Goal: Submit feedback/report problem: Submit feedback/report problem

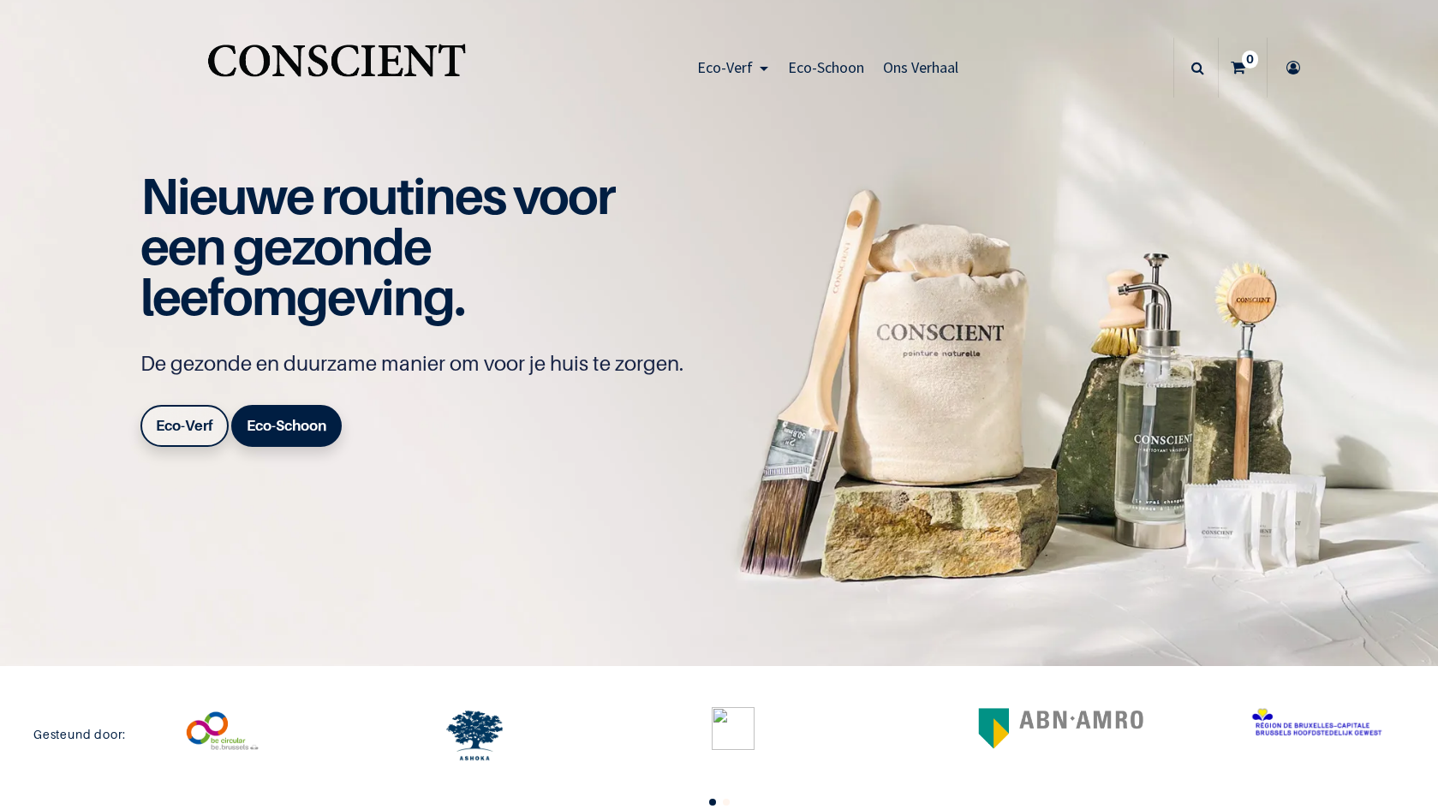
click at [169, 425] on b "Eco-Verf" at bounding box center [184, 425] width 57 height 17
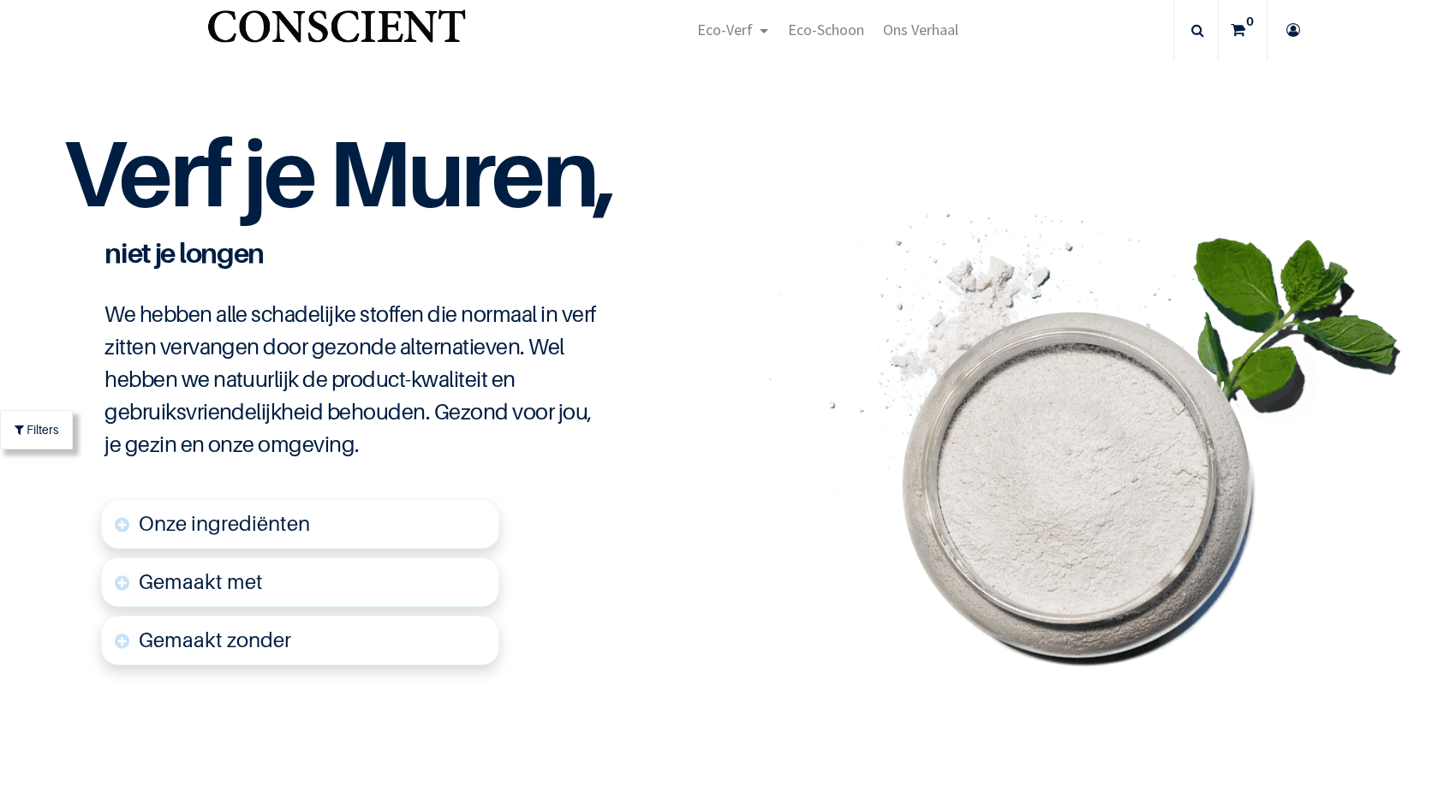
scroll to position [3784, 0]
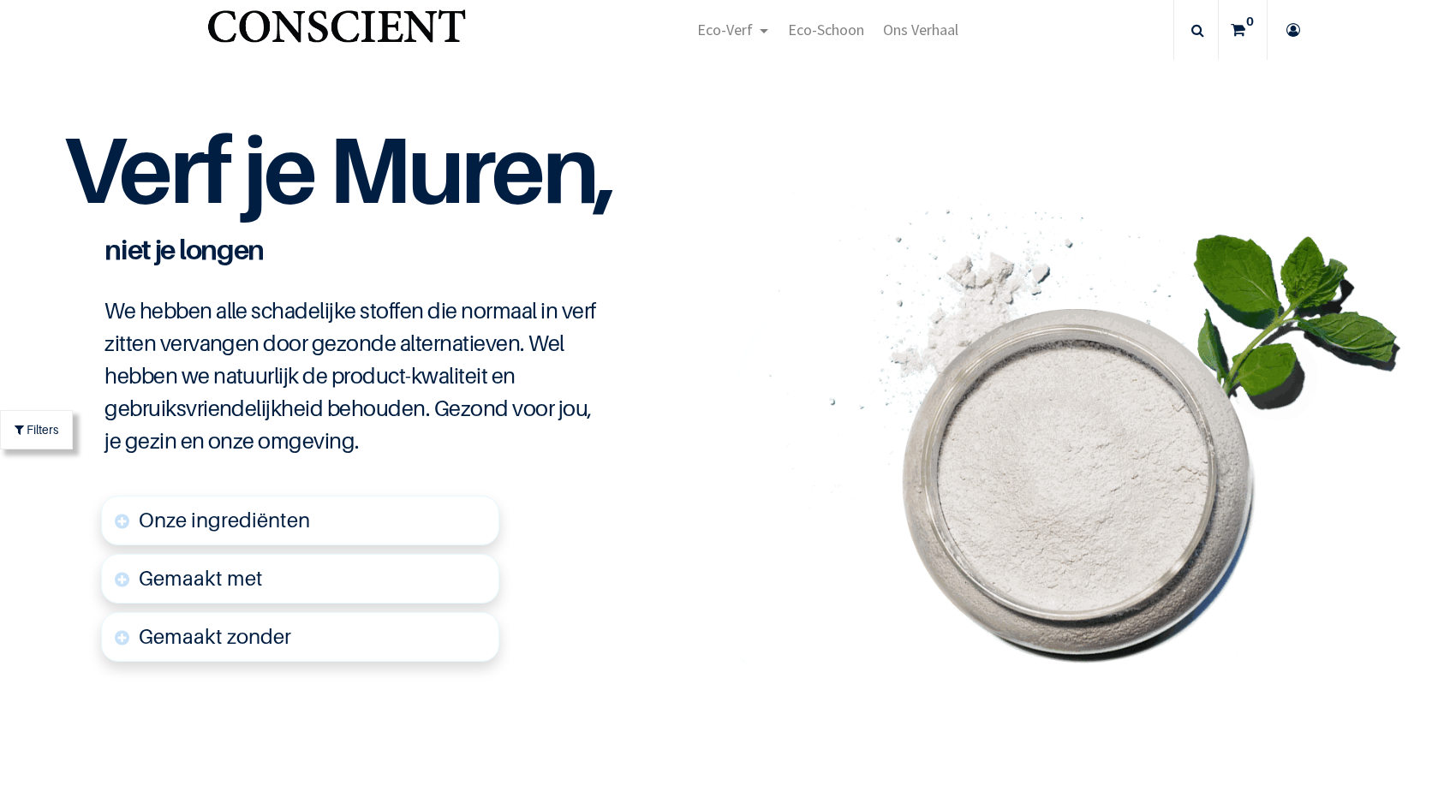
click at [287, 577] on link "Gemaakt met" at bounding box center [300, 579] width 398 height 50
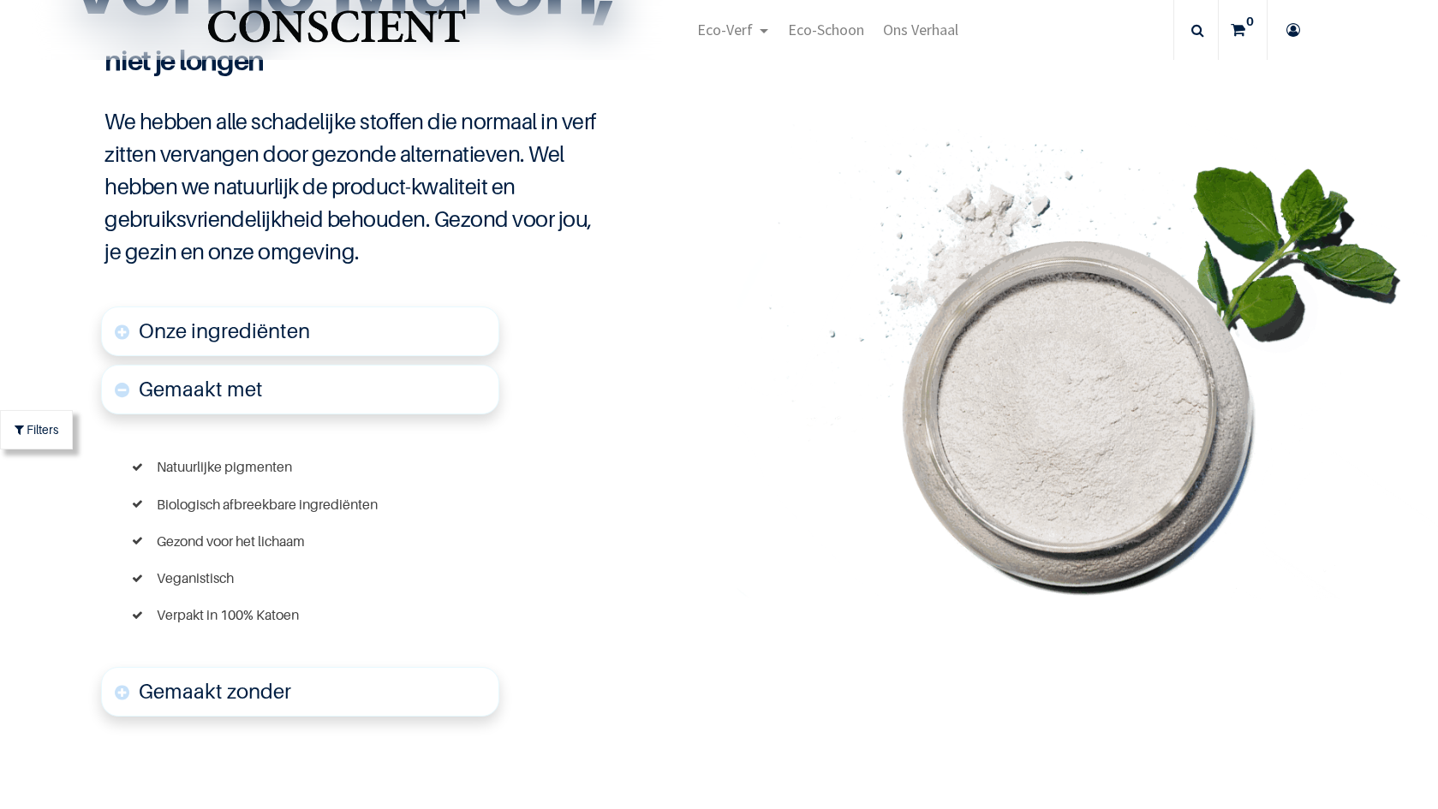
scroll to position [3993, 0]
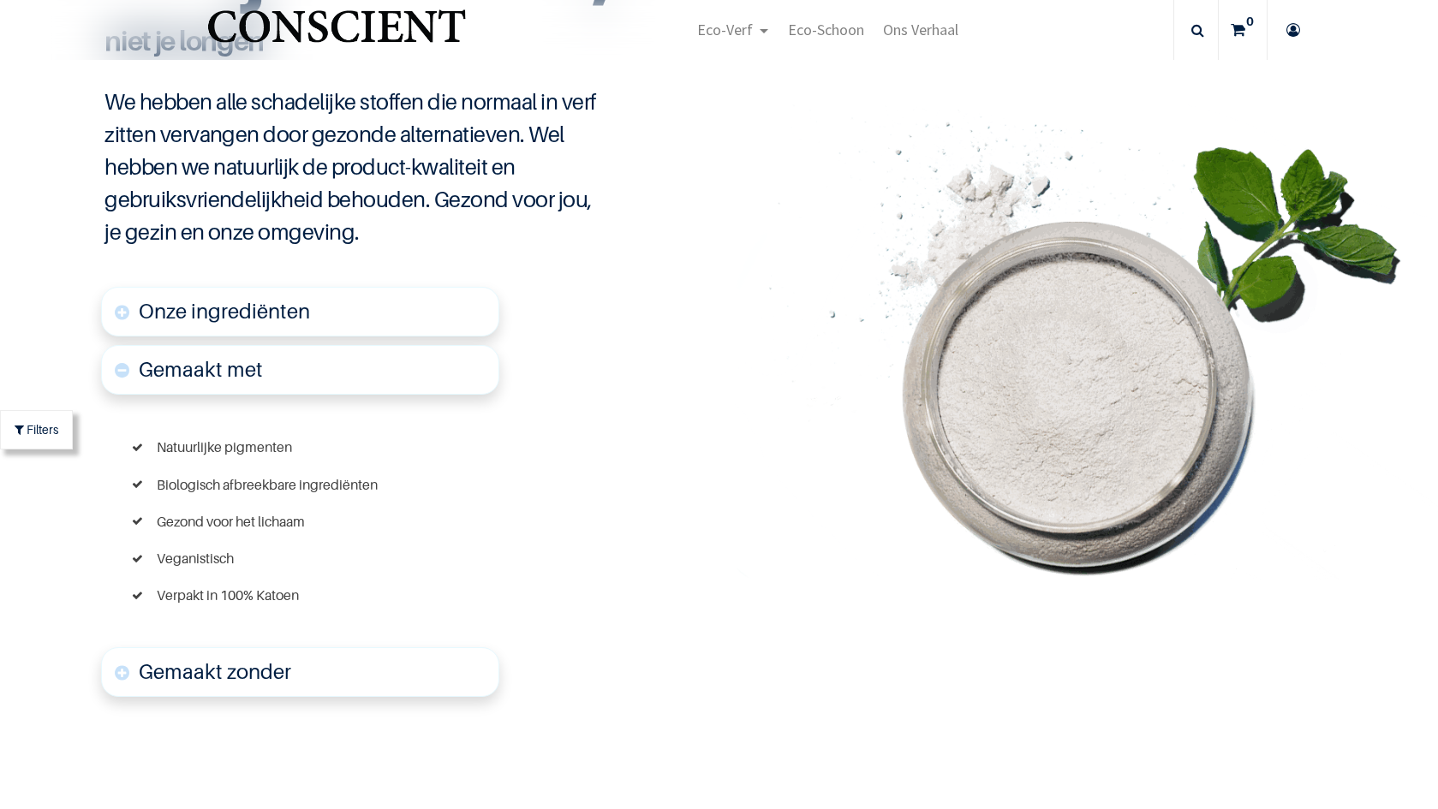
click at [313, 294] on link "Onze ingrediënten" at bounding box center [300, 312] width 398 height 50
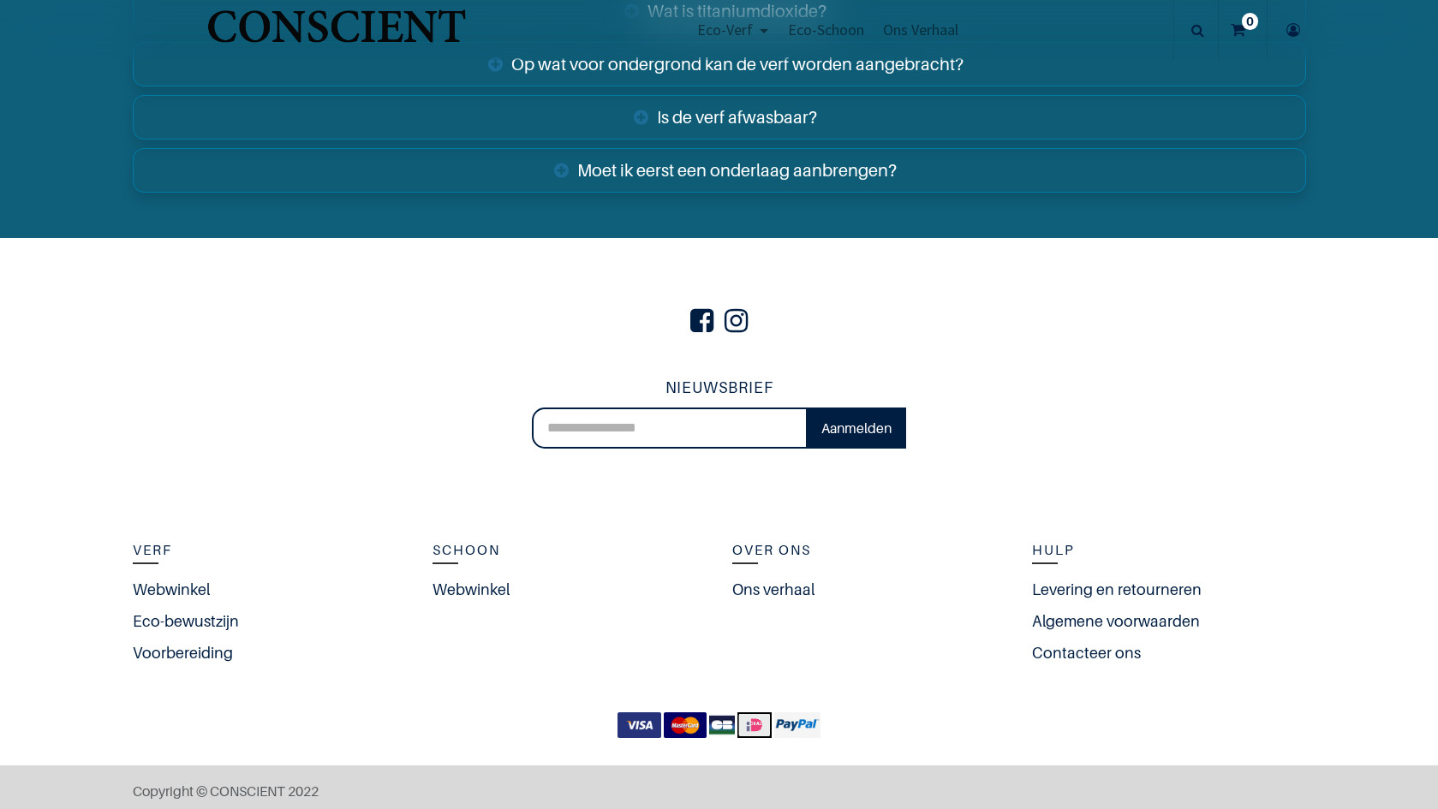
scroll to position [6895, 0]
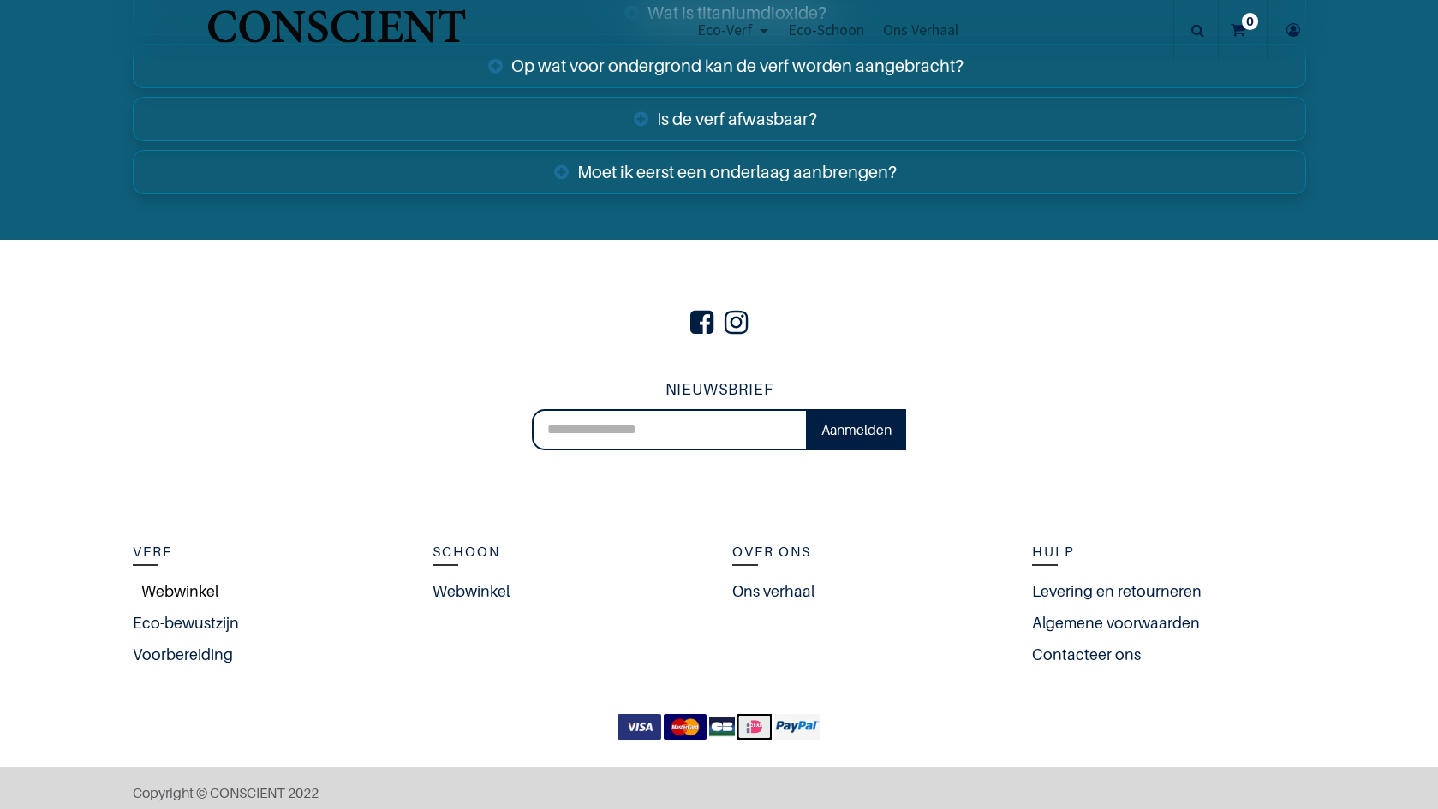
click at [187, 582] on link "Webwinkel" at bounding box center [176, 591] width 86 height 23
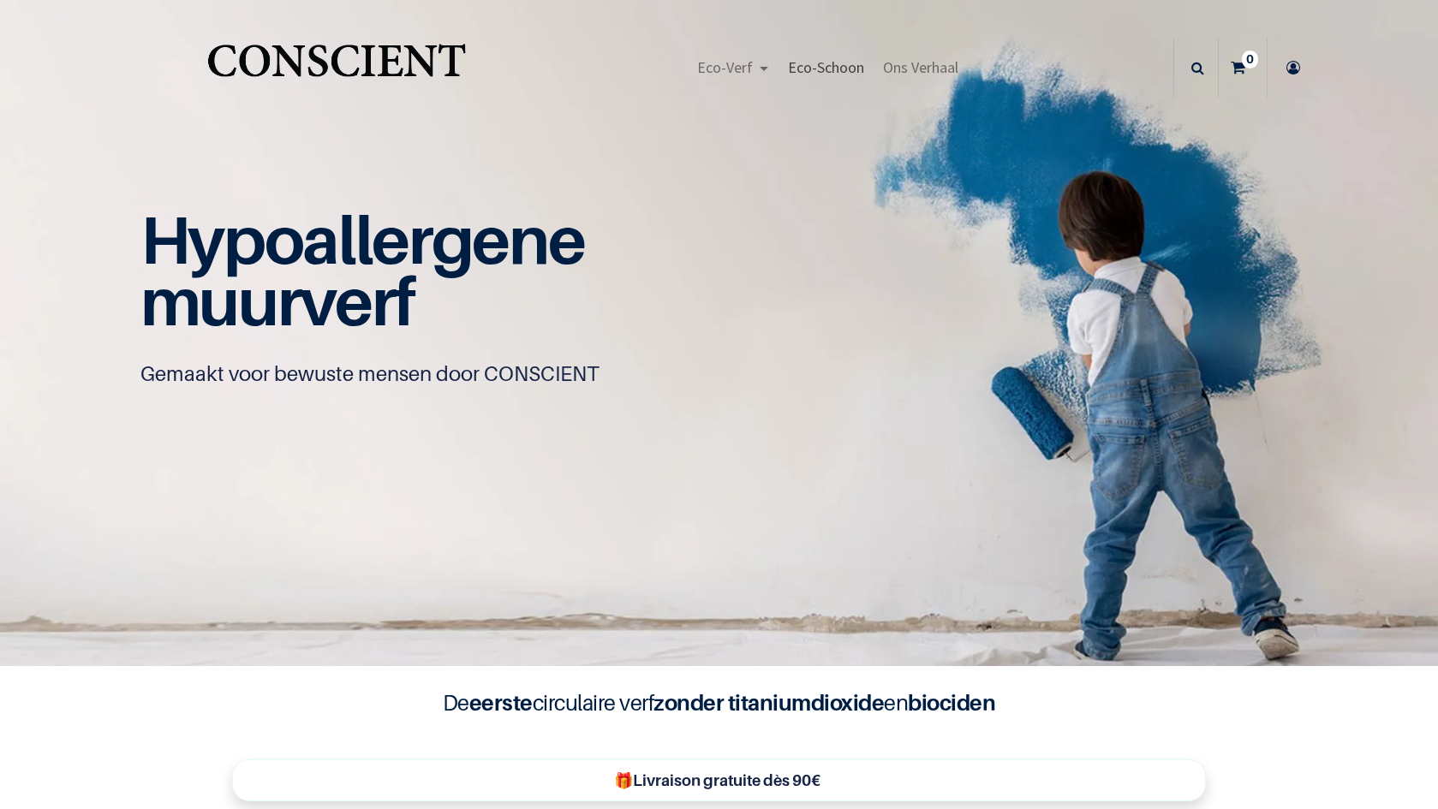
click at [811, 68] on span "Eco-Schoon" at bounding box center [826, 67] width 76 height 20
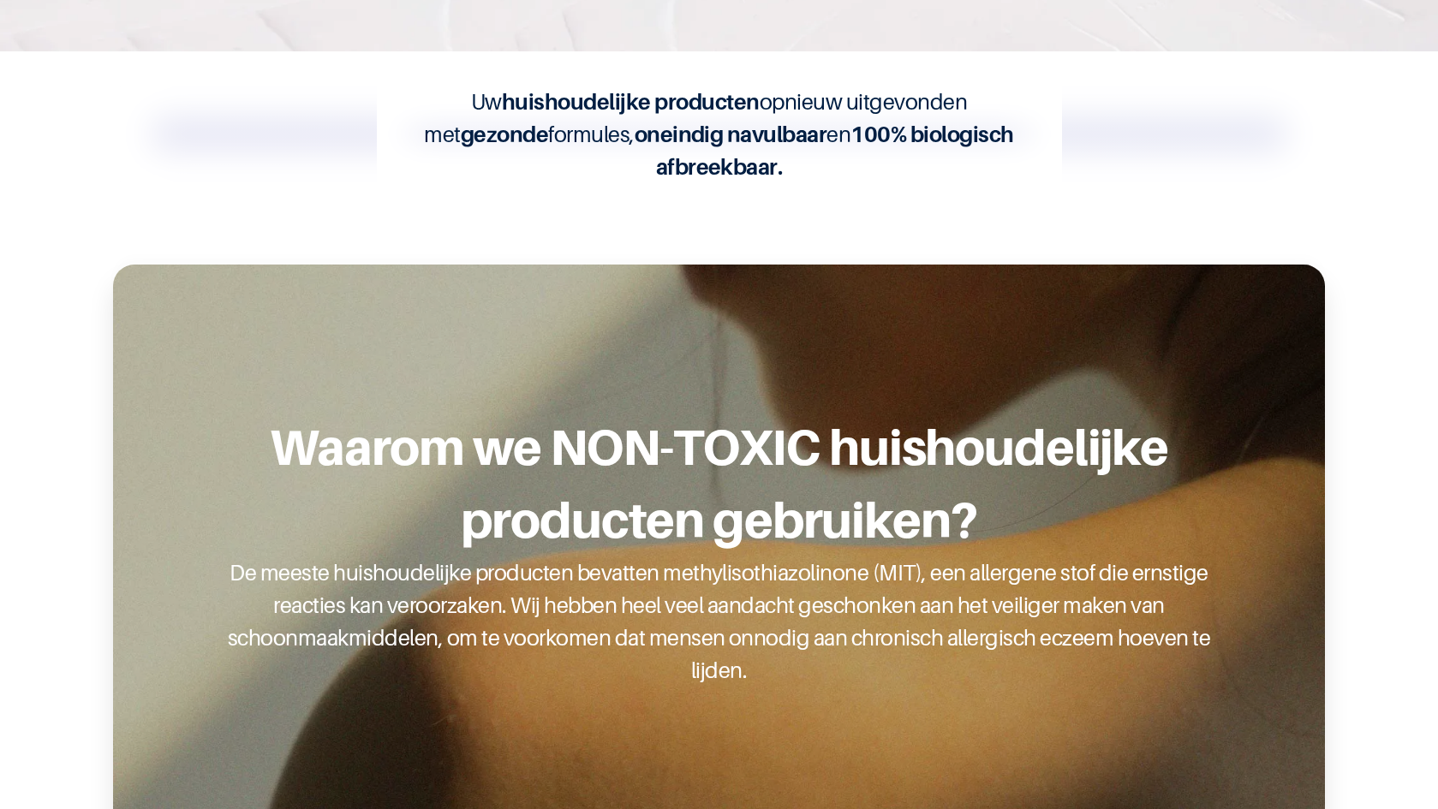
scroll to position [698, 0]
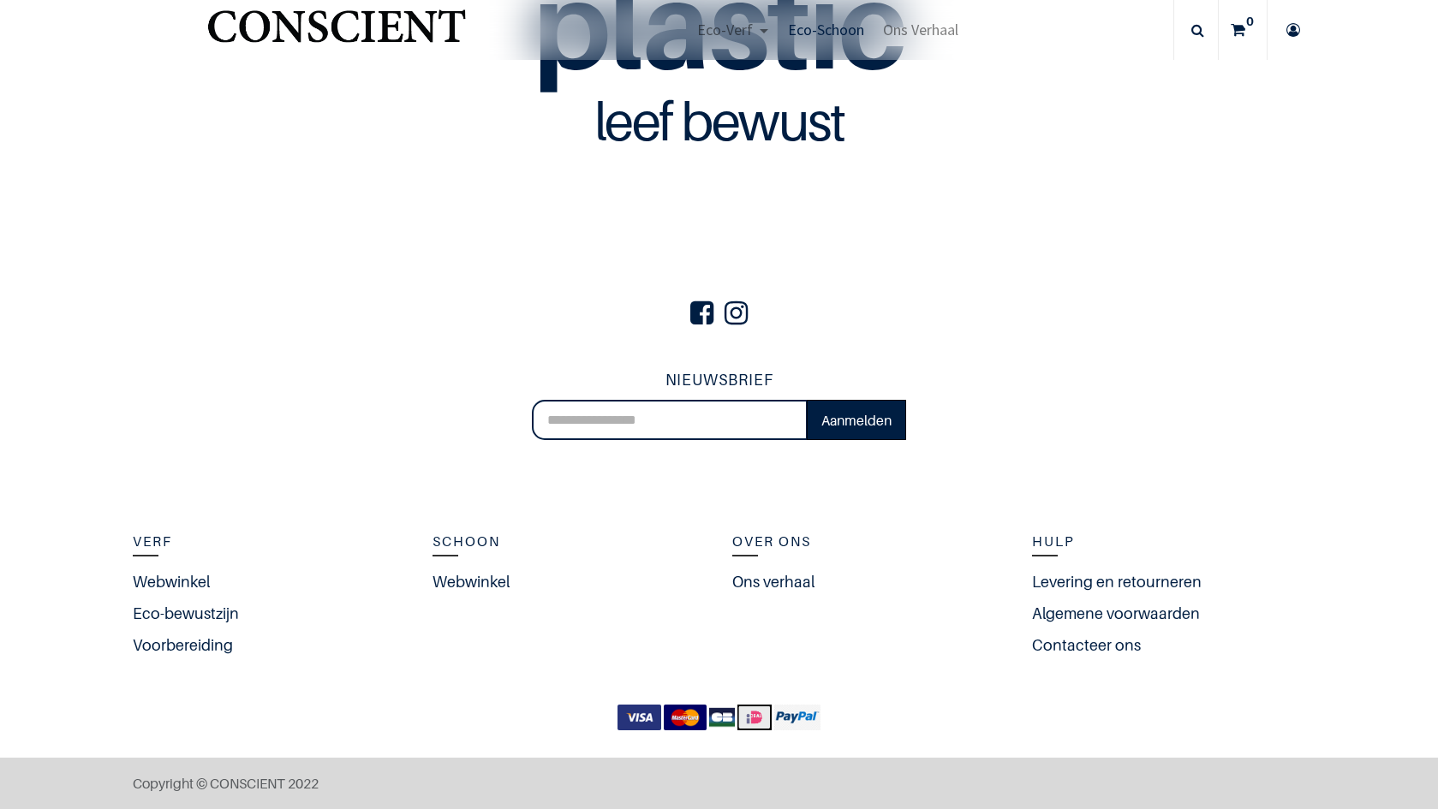
scroll to position [4535, 0]
click at [1077, 639] on link "Contacteer ons" at bounding box center [1090, 645] width 117 height 23
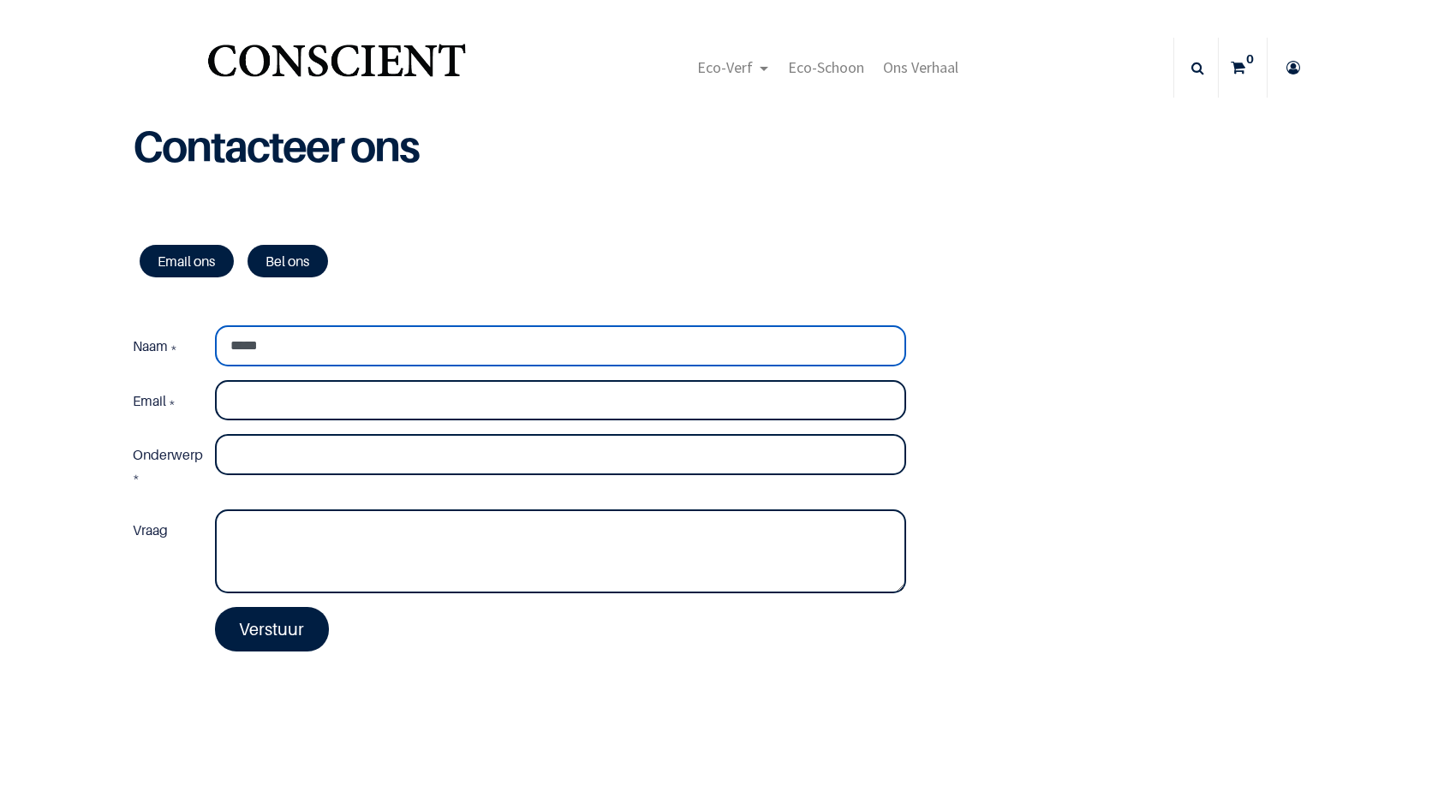
type input "*****"
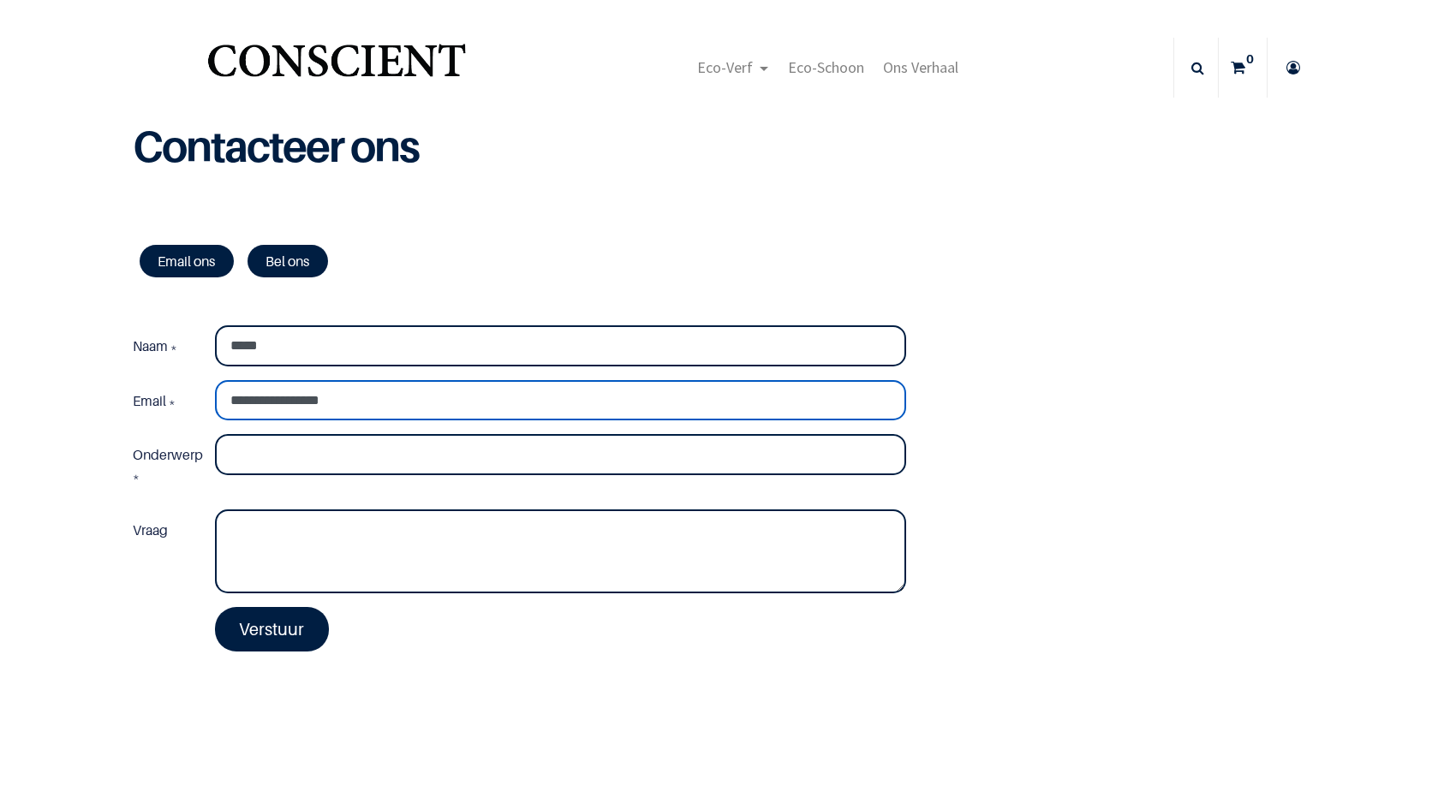
type input "**********"
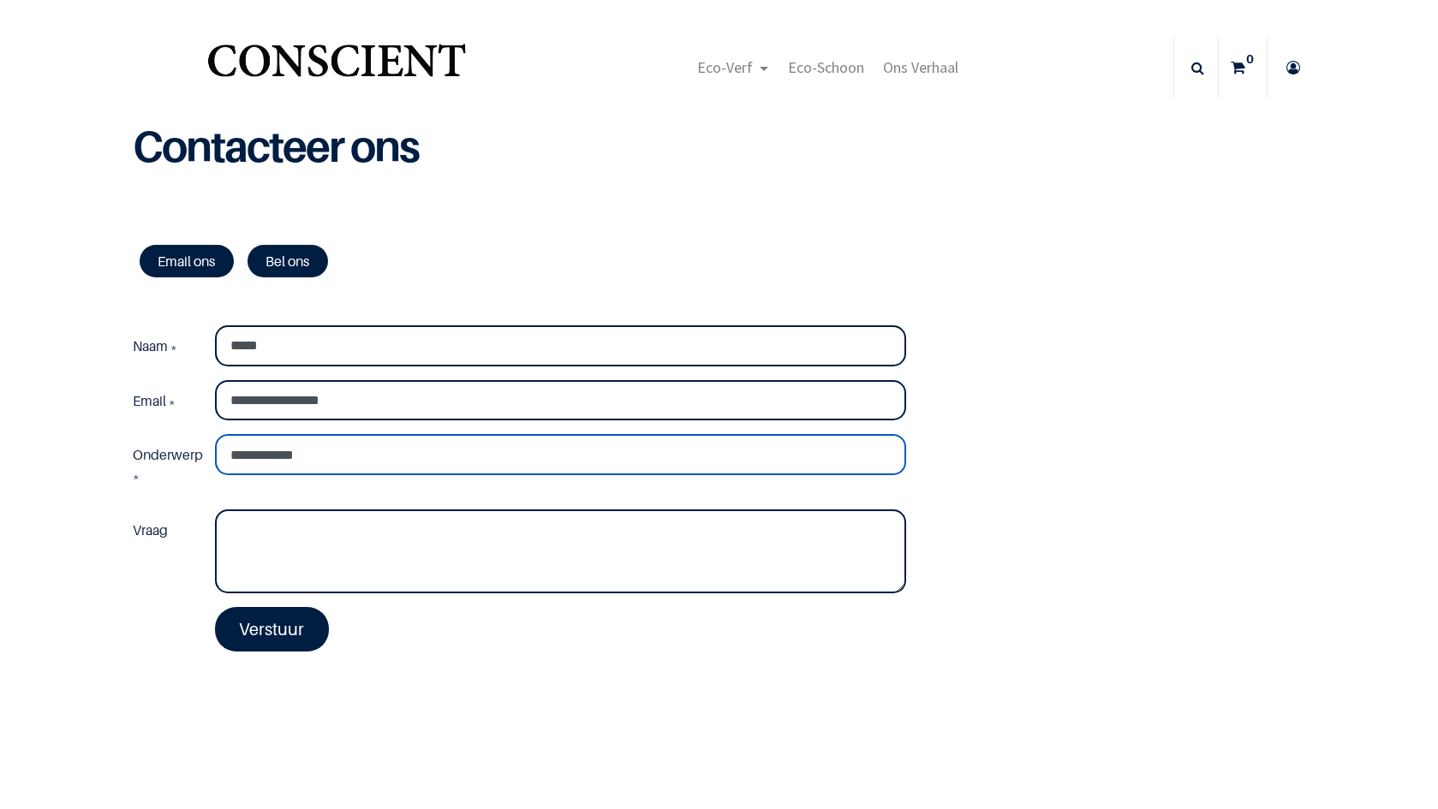
type input "**********"
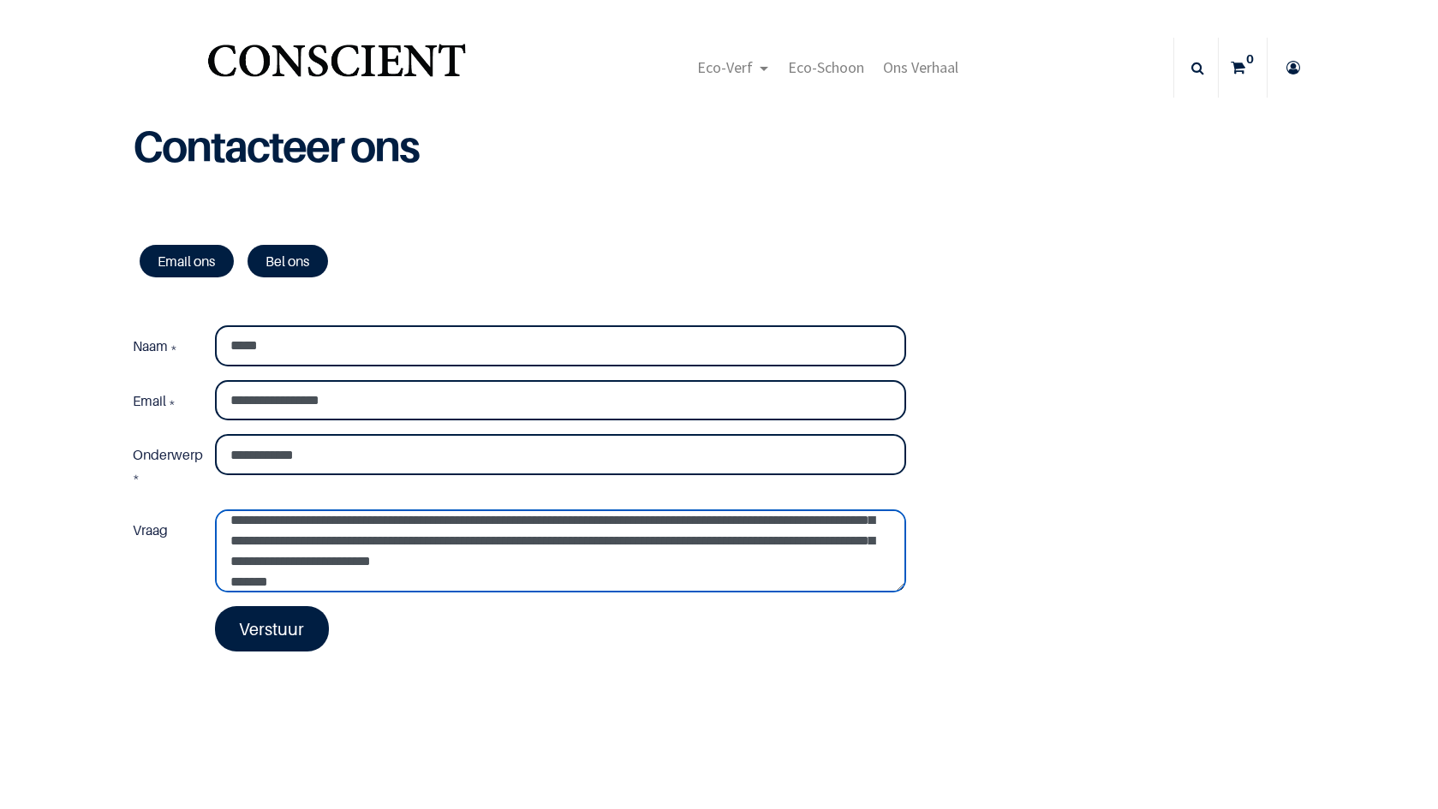
scroll to position [51, 0]
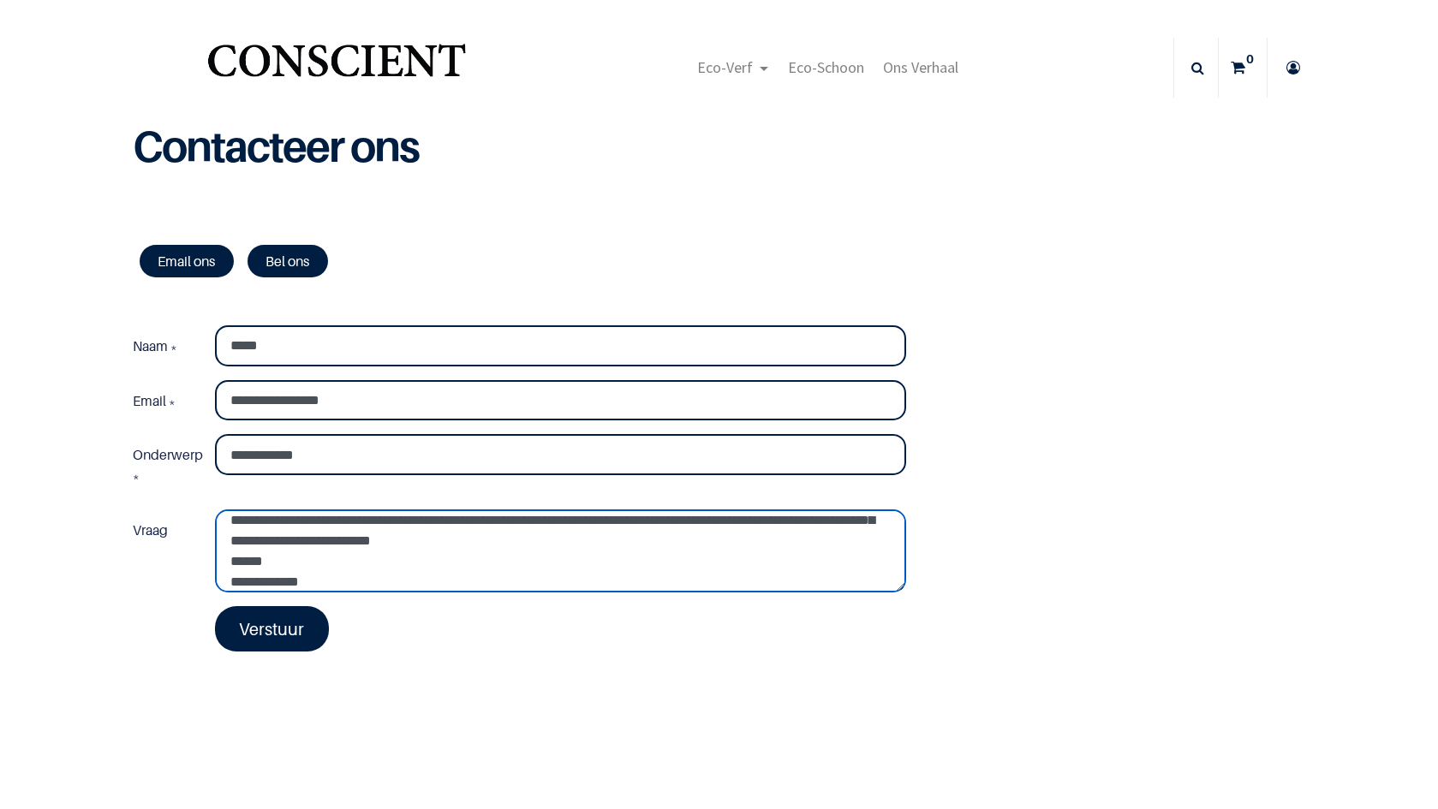
type textarea "**********"
click at [278, 635] on link "Verstuur" at bounding box center [272, 628] width 115 height 45
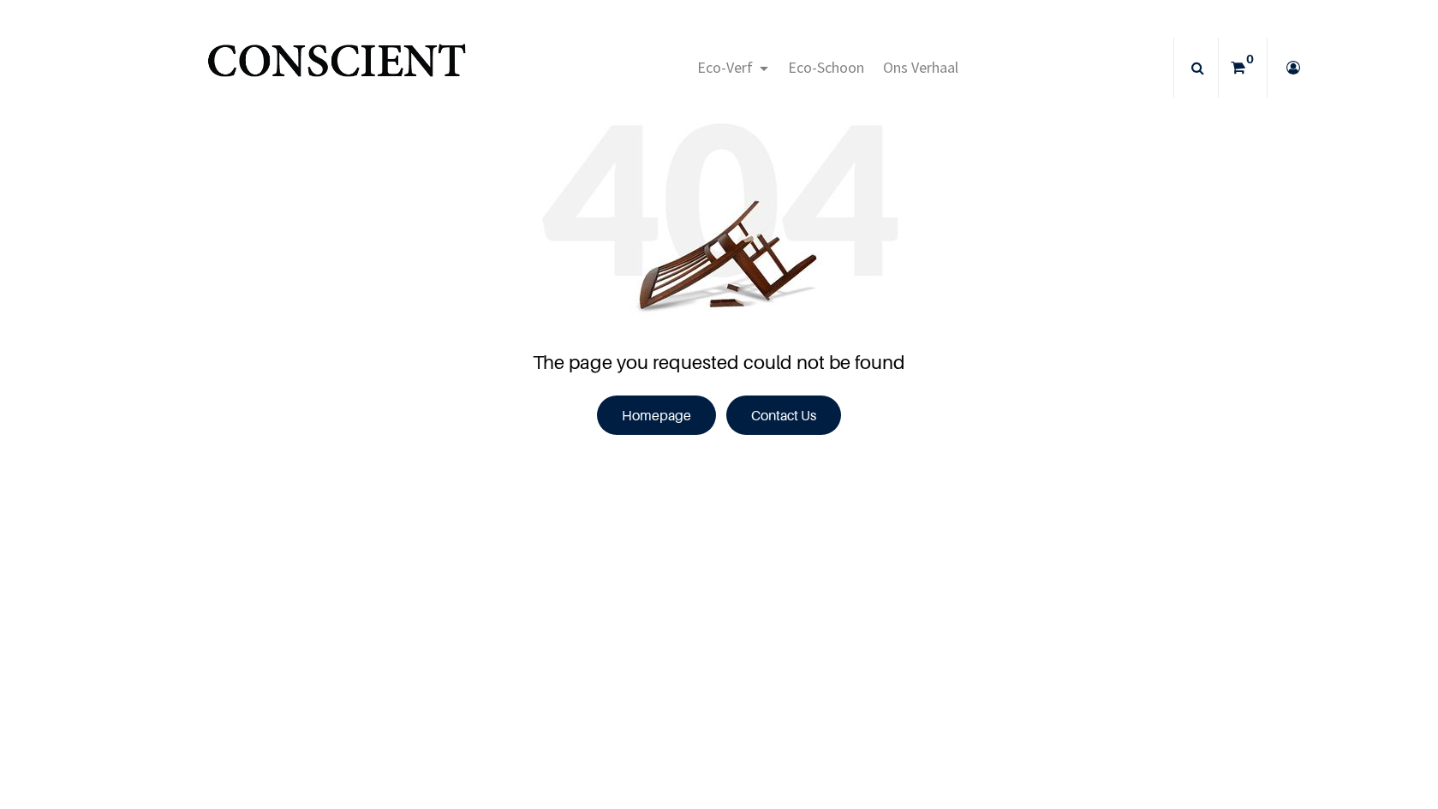
click at [809, 427] on link "Contact Us" at bounding box center [783, 415] width 115 height 39
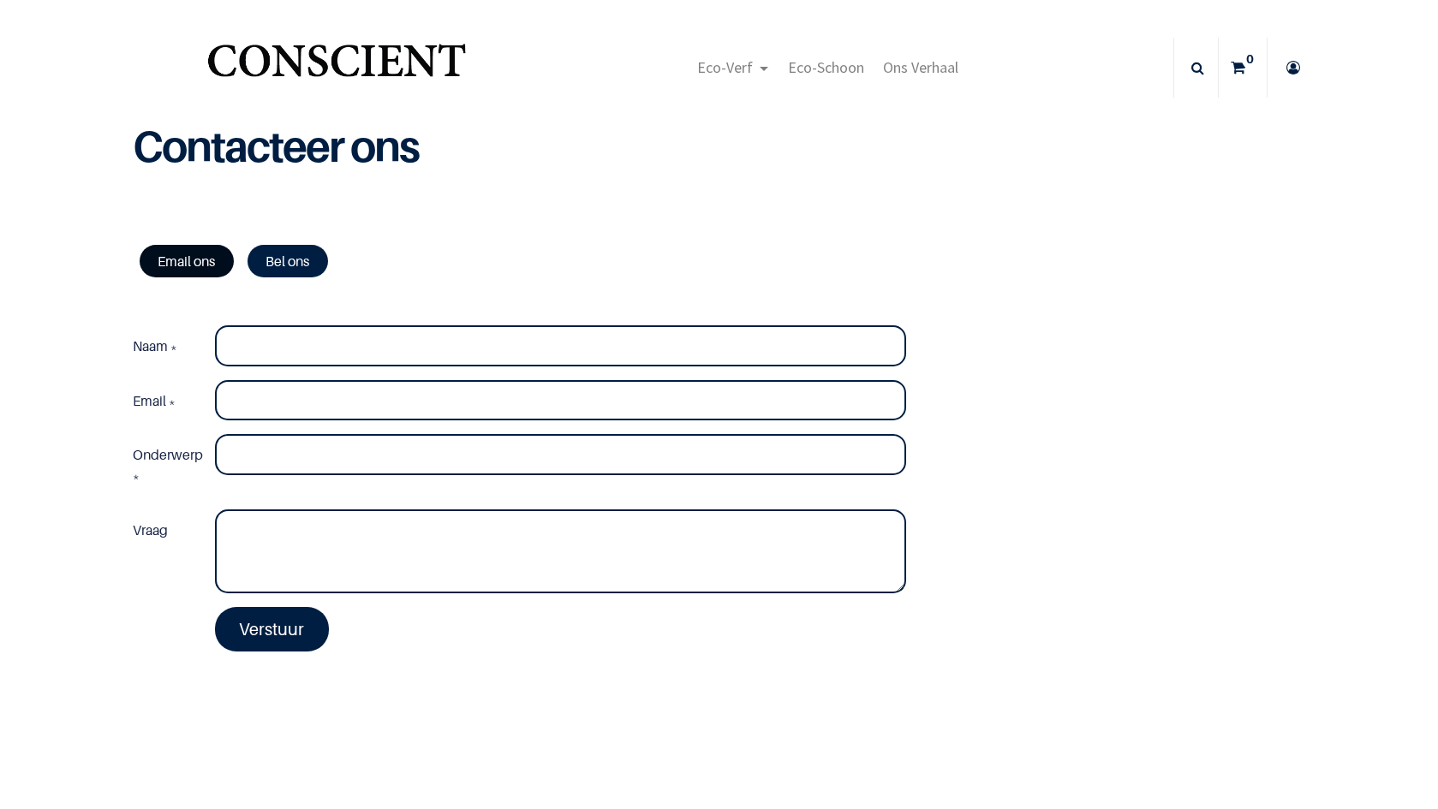
click at [194, 257] on link "Email ons" at bounding box center [187, 261] width 94 height 33
click at [302, 272] on link "Bel ons" at bounding box center [288, 261] width 81 height 33
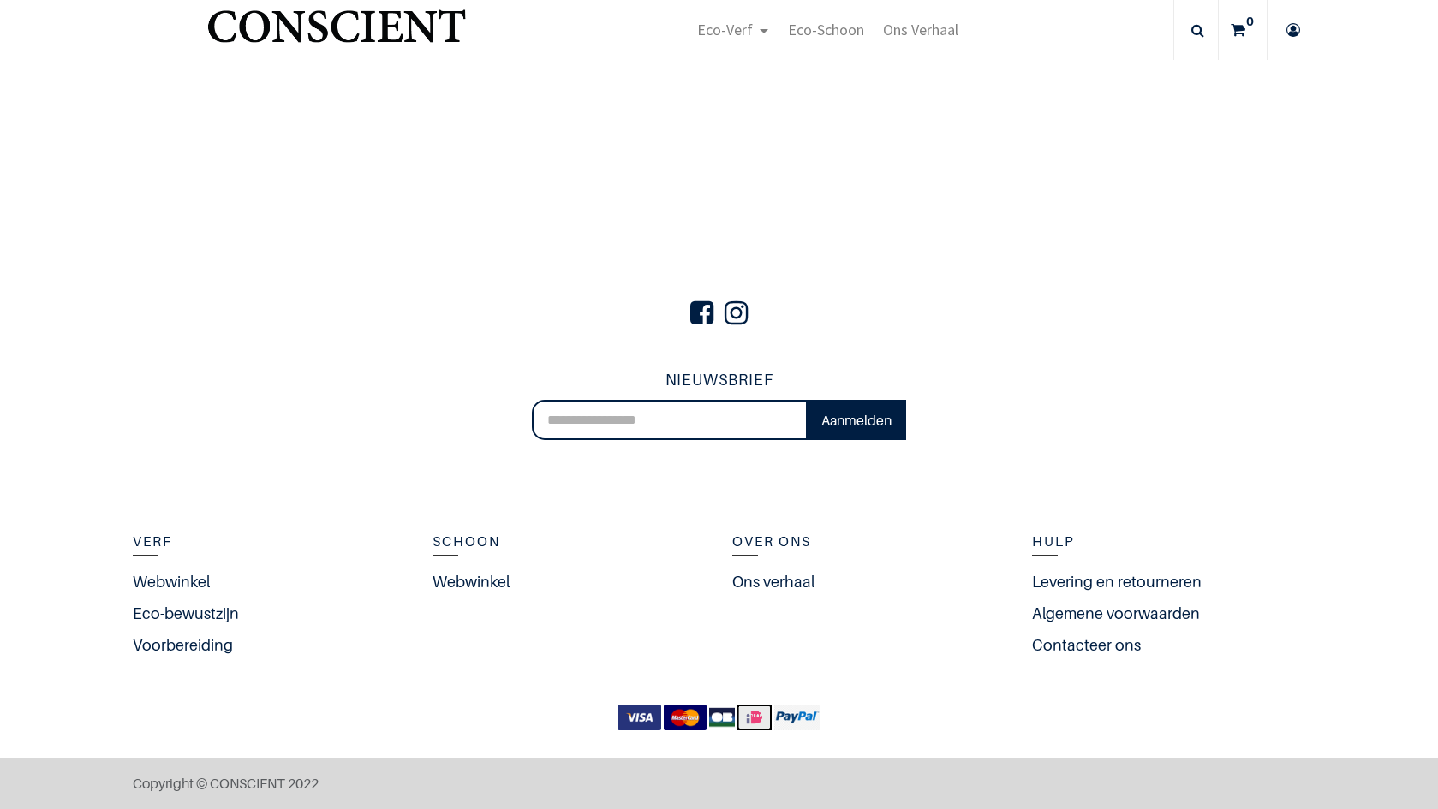
scroll to position [611, 0]
click at [1096, 648] on link "Contacteer ons" at bounding box center [1090, 646] width 117 height 23
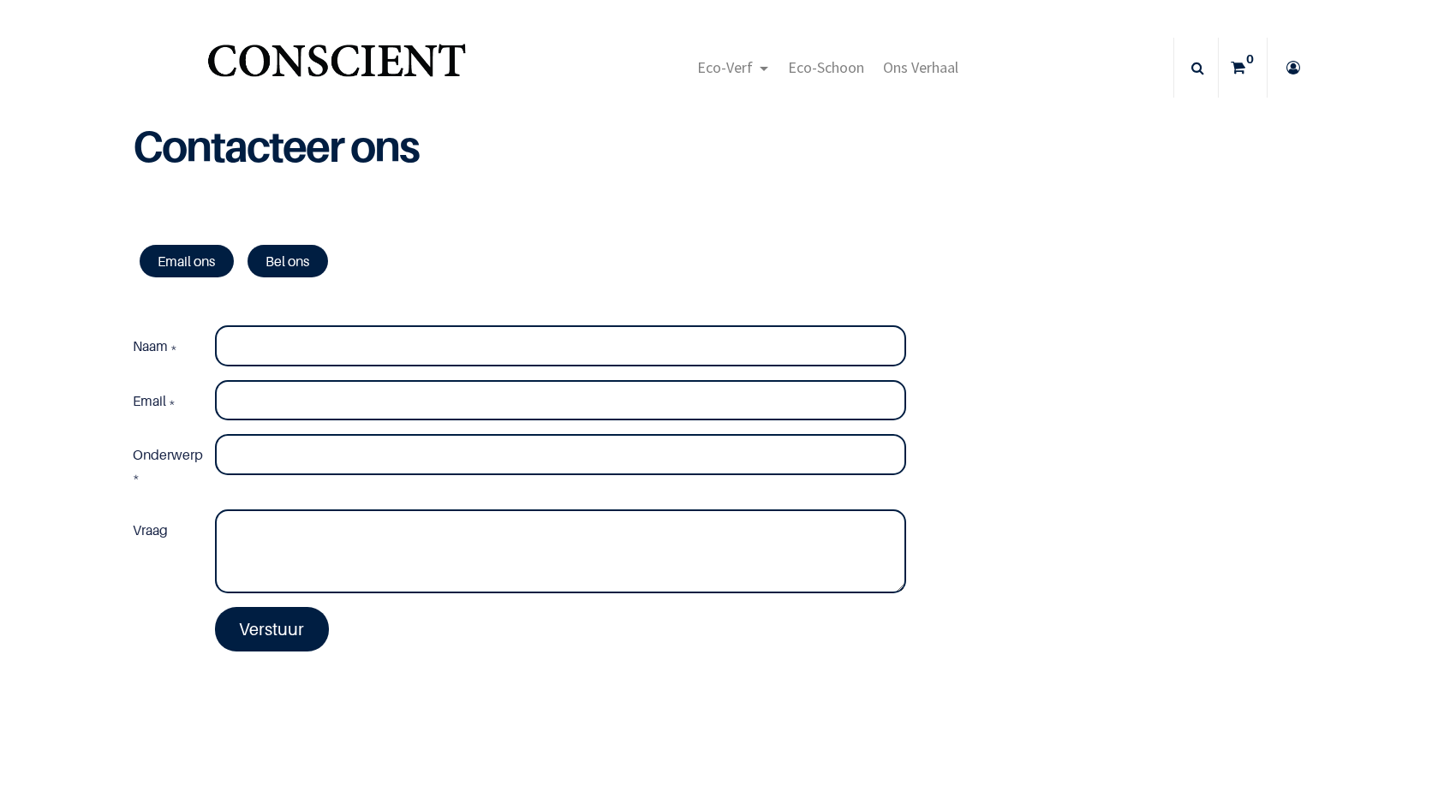
click at [1288, 69] on icon at bounding box center [1293, 68] width 27 height 60
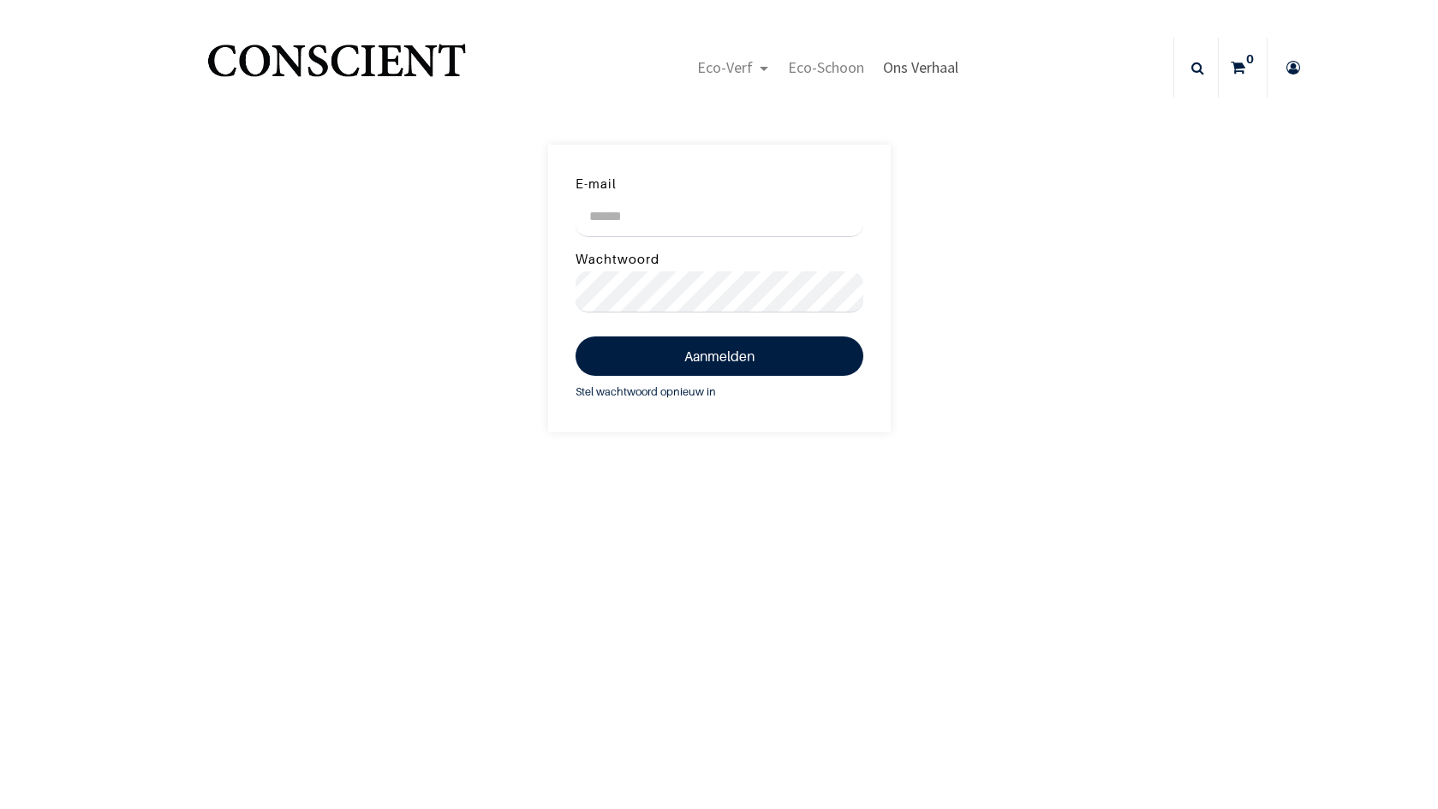
click at [940, 70] on span "Ons Verhaal" at bounding box center [920, 67] width 75 height 20
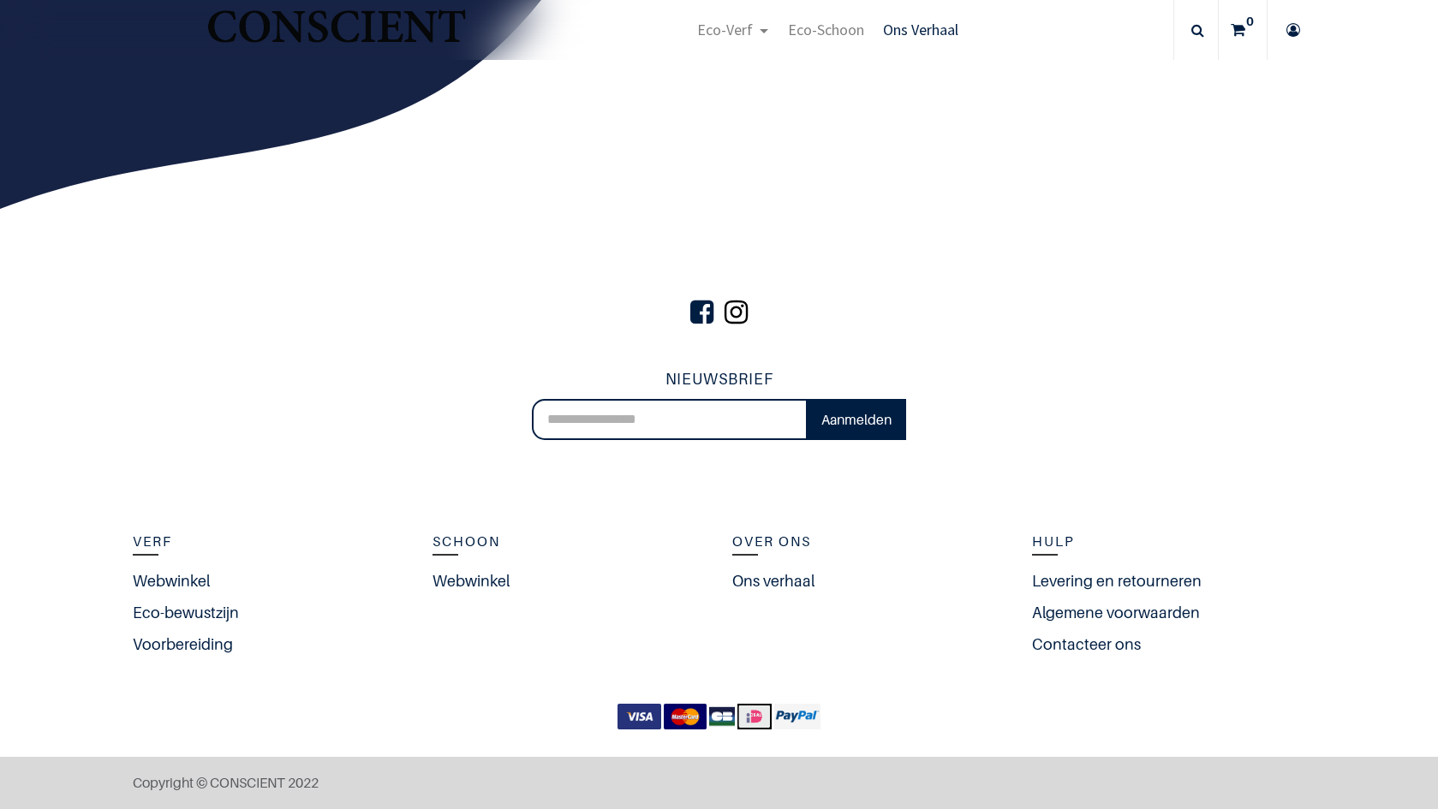
scroll to position [3267, 0]
click at [733, 317] on span at bounding box center [736, 312] width 32 height 58
